Goal: Task Accomplishment & Management: Use online tool/utility

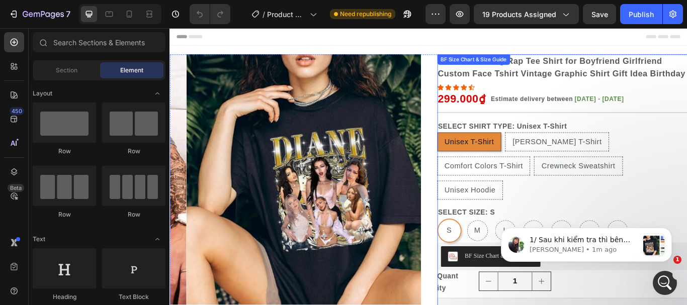
scroll to position [101, 0]
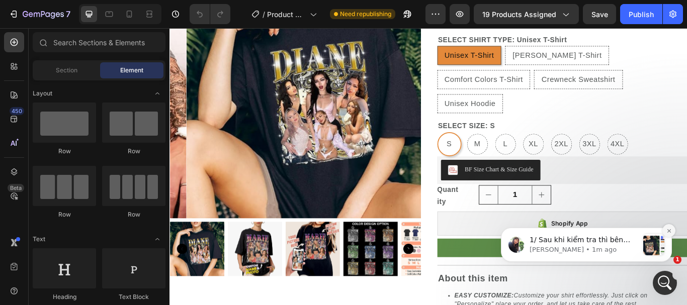
click at [668, 232] on icon "Dismiss notification" at bounding box center [669, 231] width 6 height 6
click at [597, 263] on icon at bounding box center [603, 256] width 13 height 12
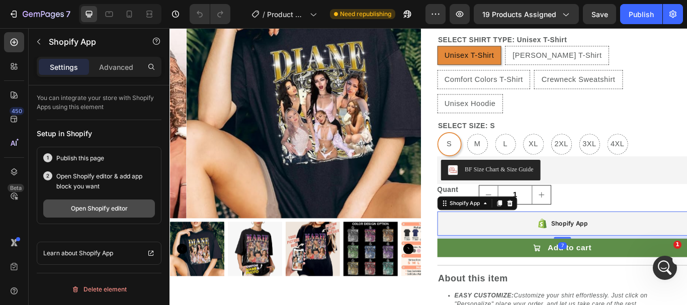
click at [87, 207] on div "Open Shopify editor" at bounding box center [99, 208] width 57 height 9
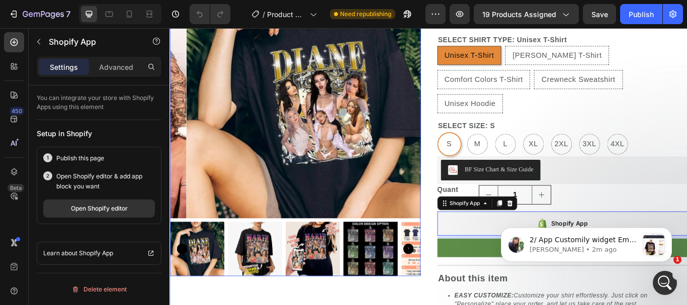
scroll to position [0, 0]
click at [668, 231] on icon "Dismiss notification" at bounding box center [669, 231] width 6 height 6
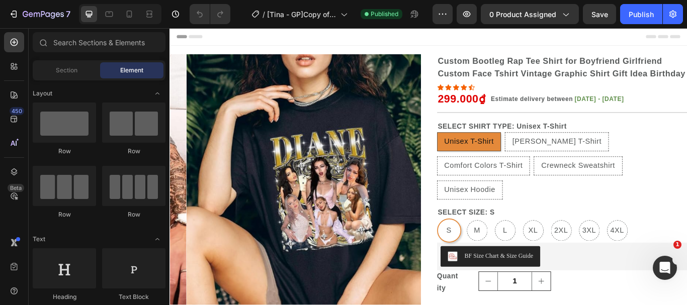
radio input "false"
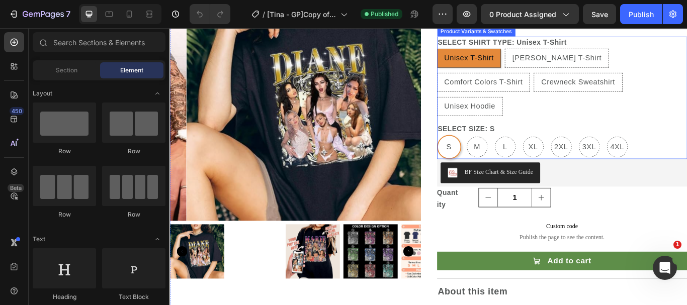
scroll to position [101, 0]
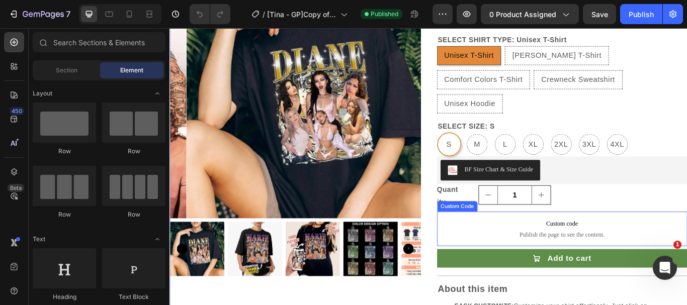
click at [595, 263] on span "Custom code" at bounding box center [627, 256] width 292 height 12
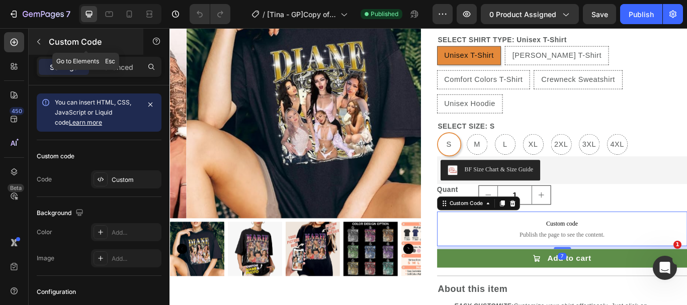
click at [38, 42] on icon "button" at bounding box center [38, 42] width 3 height 6
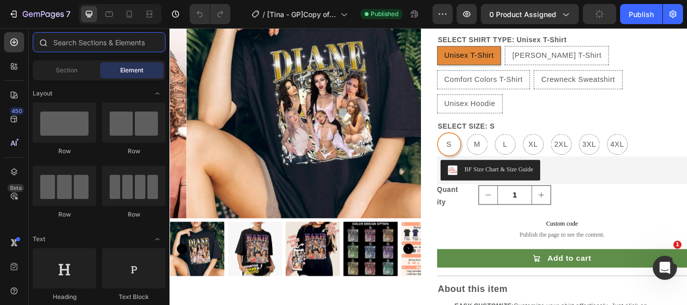
click at [102, 39] on input "text" at bounding box center [99, 42] width 133 height 20
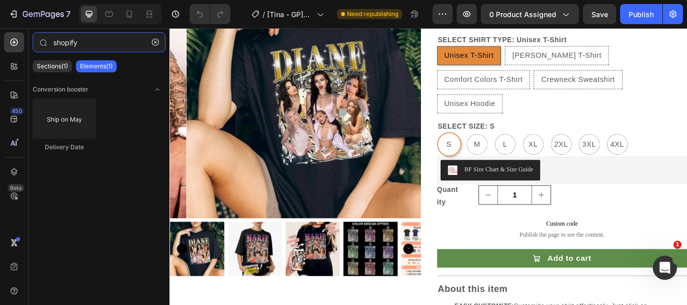
type input "shopify"
click at [99, 70] on p "Elements(1)" at bounding box center [96, 66] width 33 height 8
click at [99, 44] on input "shopify" at bounding box center [99, 42] width 133 height 20
drag, startPoint x: 99, startPoint y: 44, endPoint x: 64, endPoint y: 43, distance: 35.2
click at [64, 43] on input "shopify" at bounding box center [99, 42] width 133 height 20
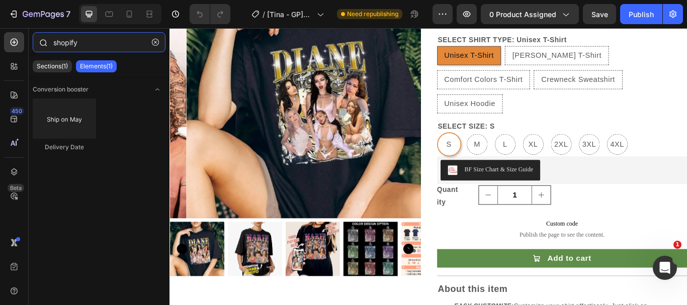
click at [98, 38] on input "shopify" at bounding box center [99, 42] width 133 height 20
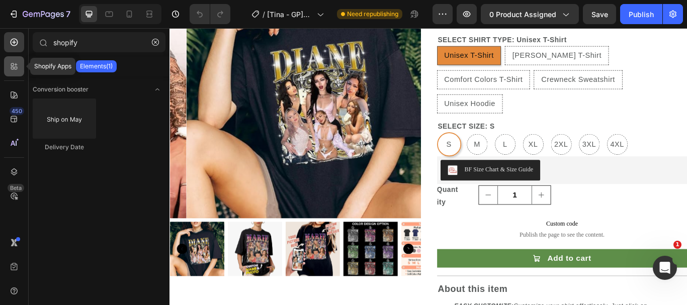
click at [15, 65] on icon at bounding box center [14, 66] width 10 height 10
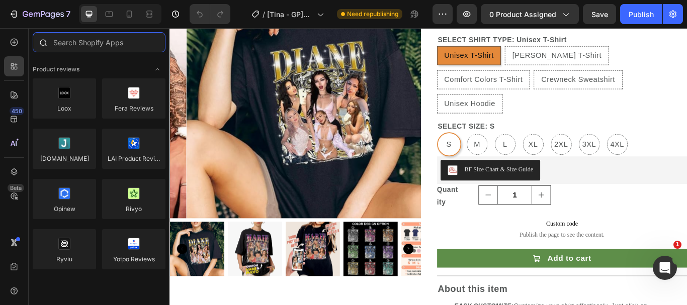
radio input "false"
click at [14, 43] on icon at bounding box center [14, 42] width 4 height 4
radio input "false"
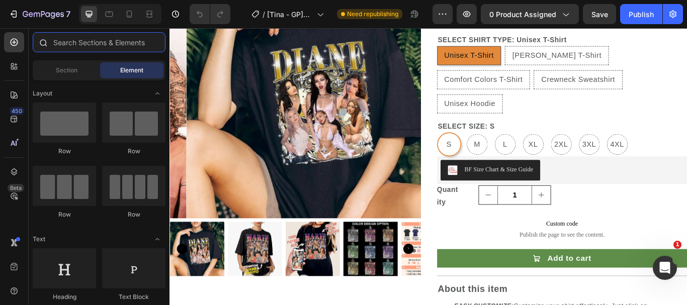
click at [83, 37] on input "text" at bounding box center [99, 42] width 133 height 20
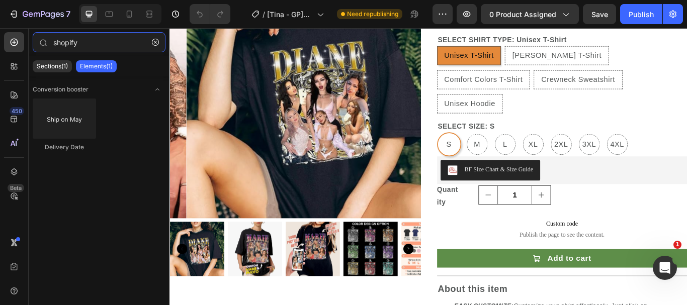
type input "shopify"
click at [91, 64] on p "Elements(1)" at bounding box center [96, 66] width 33 height 8
click at [69, 87] on span "Conversion booster" at bounding box center [61, 89] width 56 height 9
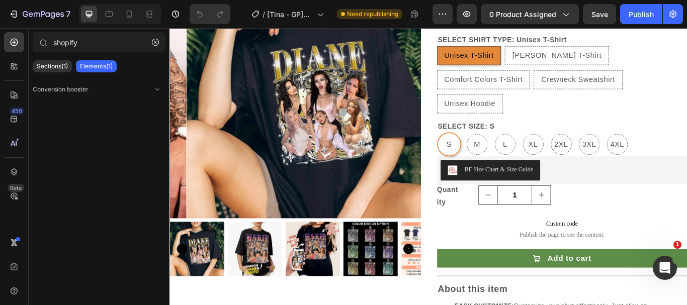
click at [110, 67] on p "Elements(1)" at bounding box center [96, 66] width 33 height 8
click at [102, 40] on input "shopify" at bounding box center [99, 42] width 133 height 20
click at [17, 68] on icon at bounding box center [16, 68] width 3 height 3
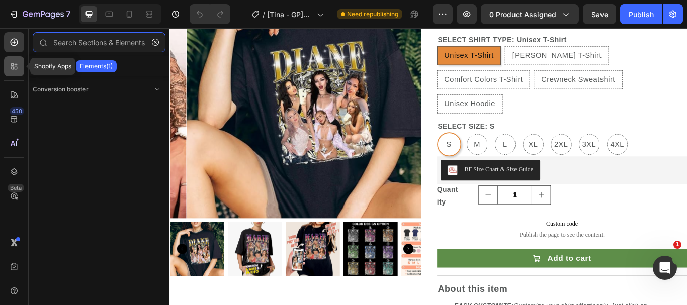
radio input "false"
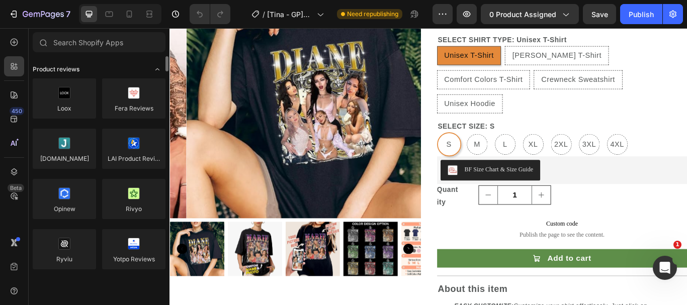
click at [151, 67] on span "Toggle open" at bounding box center [157, 69] width 16 height 16
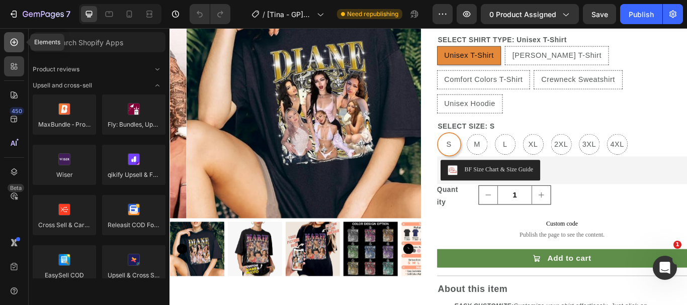
click at [15, 42] on icon at bounding box center [14, 42] width 4 height 4
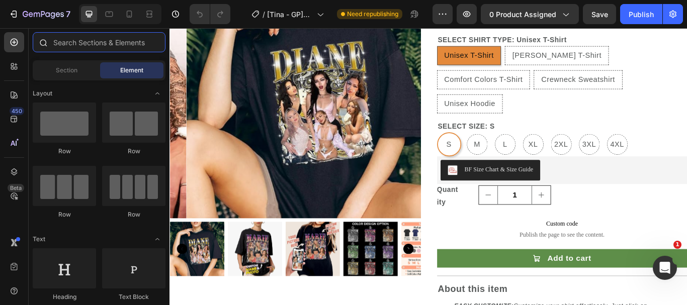
radio input "false"
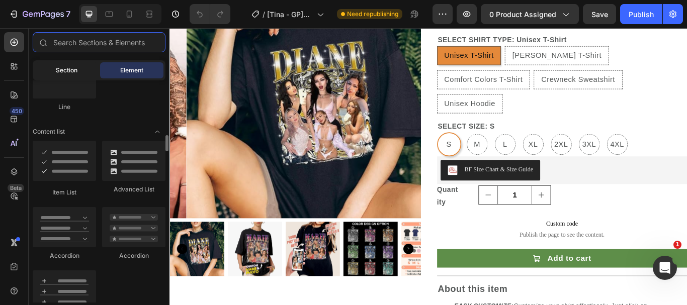
scroll to position [855, 0]
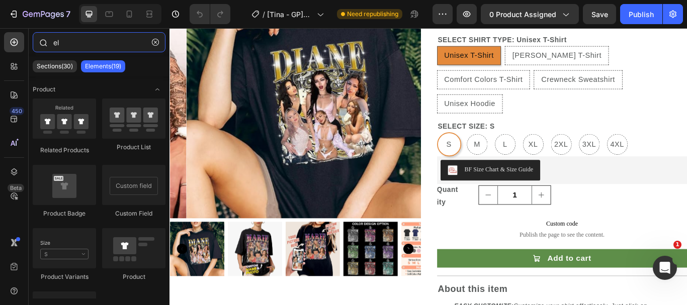
type input "e"
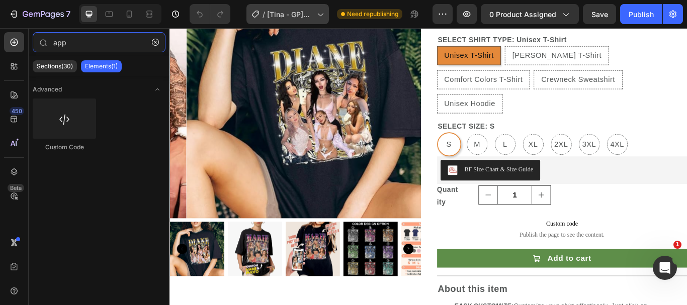
type input "app"
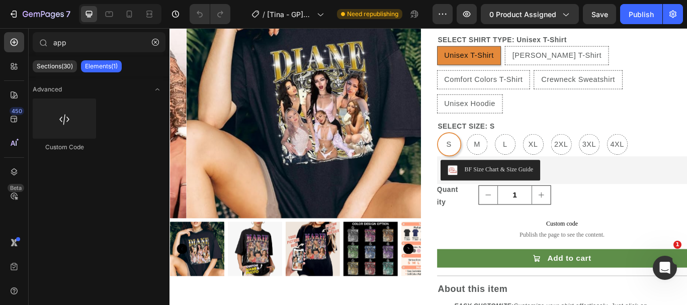
click at [100, 67] on p "Elements(1)" at bounding box center [101, 66] width 33 height 8
click at [158, 41] on icon "button" at bounding box center [155, 42] width 7 height 7
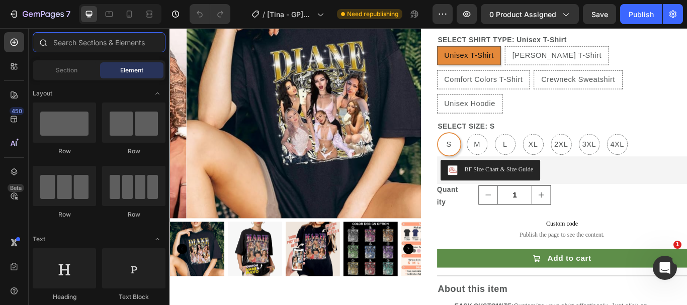
click at [99, 40] on input "text" at bounding box center [99, 42] width 133 height 20
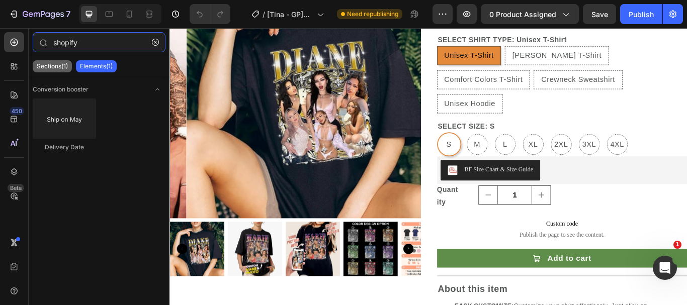
type input "shopify"
click at [56, 64] on p "Sections(1)" at bounding box center [52, 66] width 31 height 8
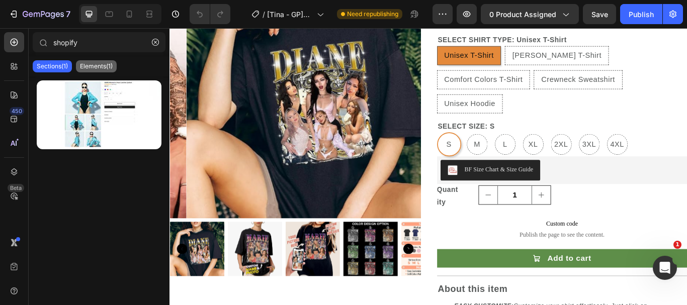
click at [95, 64] on p "Elements(1)" at bounding box center [96, 66] width 33 height 8
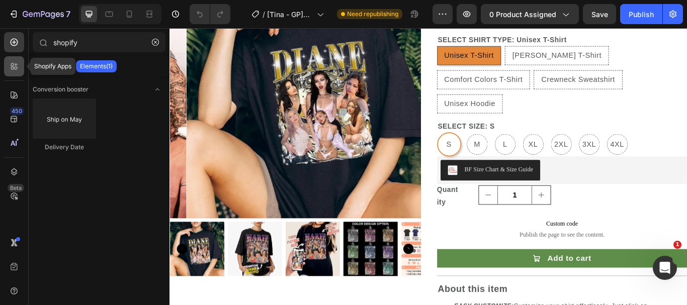
click at [21, 68] on div at bounding box center [14, 66] width 20 height 20
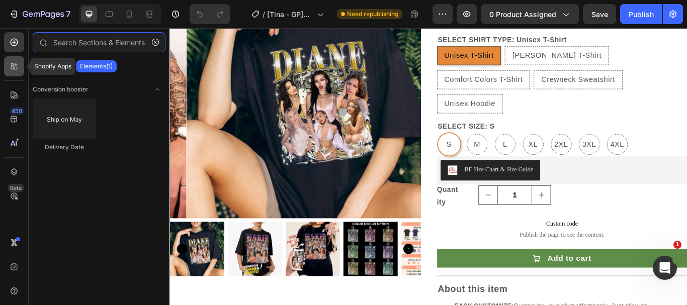
radio input "false"
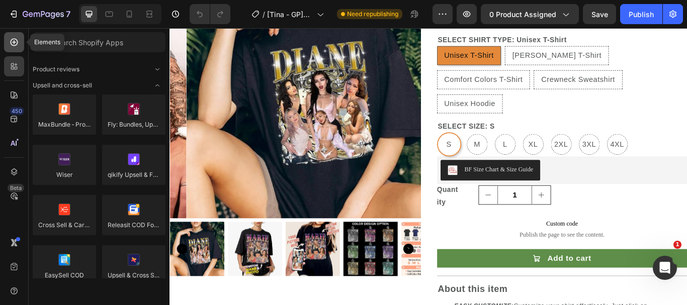
click at [9, 45] on icon at bounding box center [14, 42] width 10 height 10
radio input "false"
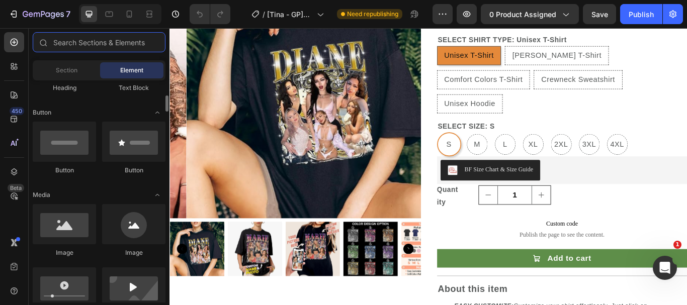
scroll to position [0, 0]
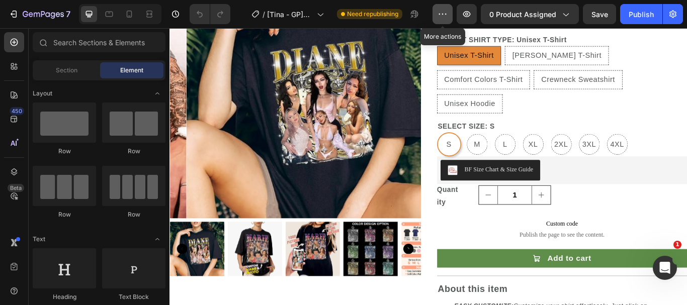
click at [450, 15] on button "button" at bounding box center [443, 14] width 20 height 20
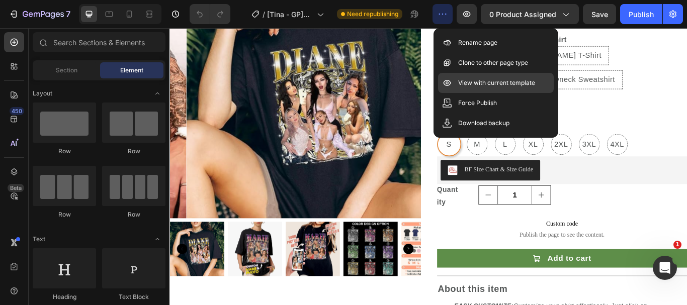
click at [493, 85] on p "View with current template" at bounding box center [496, 83] width 77 height 10
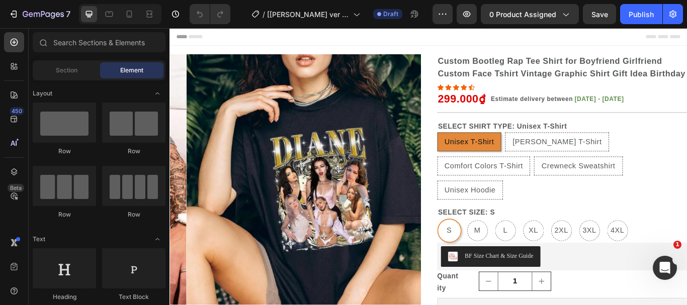
radio input "false"
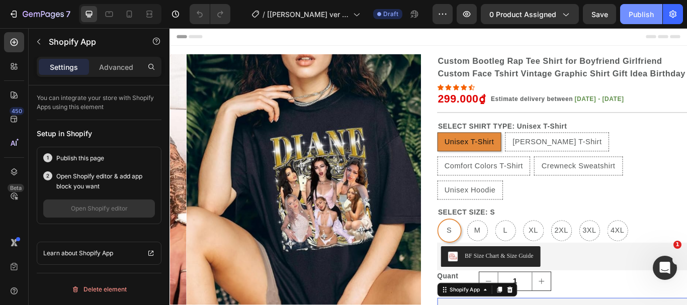
click at [649, 13] on div "Publish" at bounding box center [641, 14] width 25 height 11
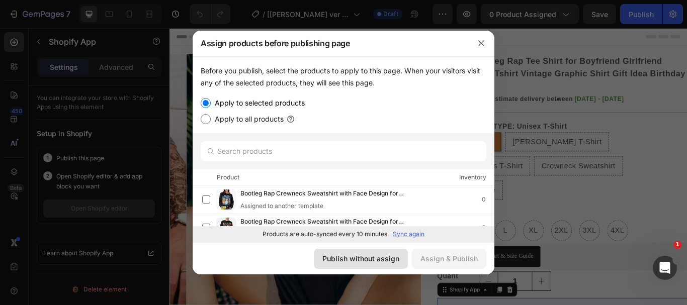
click at [373, 261] on div "Publish without assign" at bounding box center [360, 258] width 77 height 11
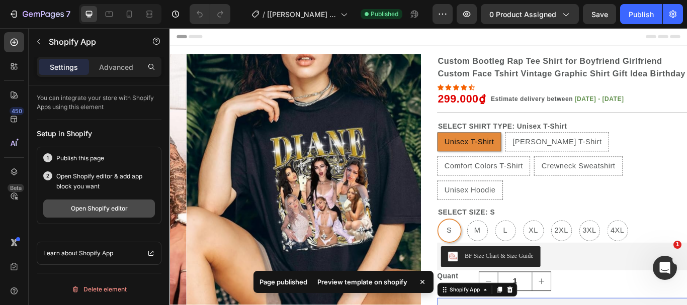
click at [98, 214] on button "Open Shopify editor" at bounding box center [99, 209] width 112 height 18
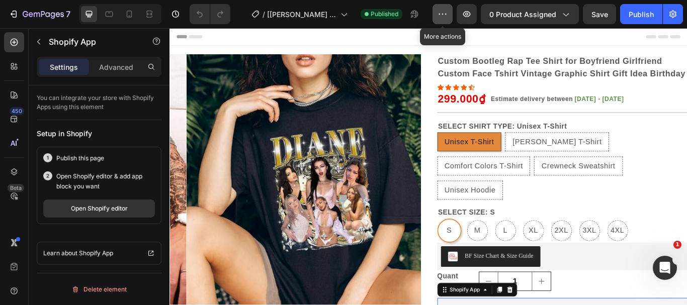
click at [444, 17] on icon "button" at bounding box center [443, 14] width 10 height 10
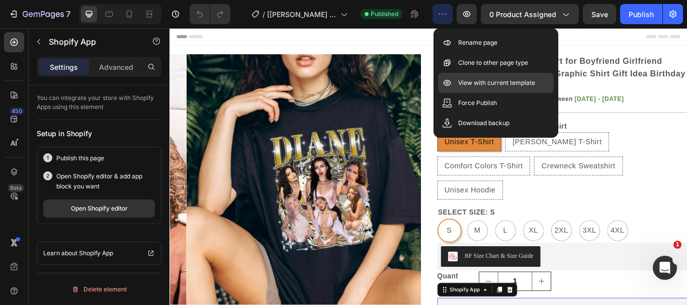
click at [491, 83] on p "View with current template" at bounding box center [496, 83] width 77 height 10
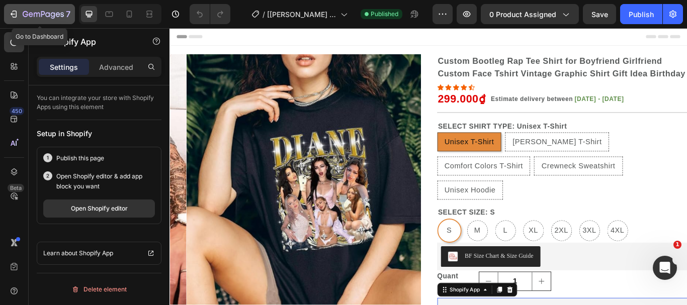
click at [15, 15] on icon "button" at bounding box center [14, 14] width 10 height 10
